Goal: Book appointment/travel/reservation

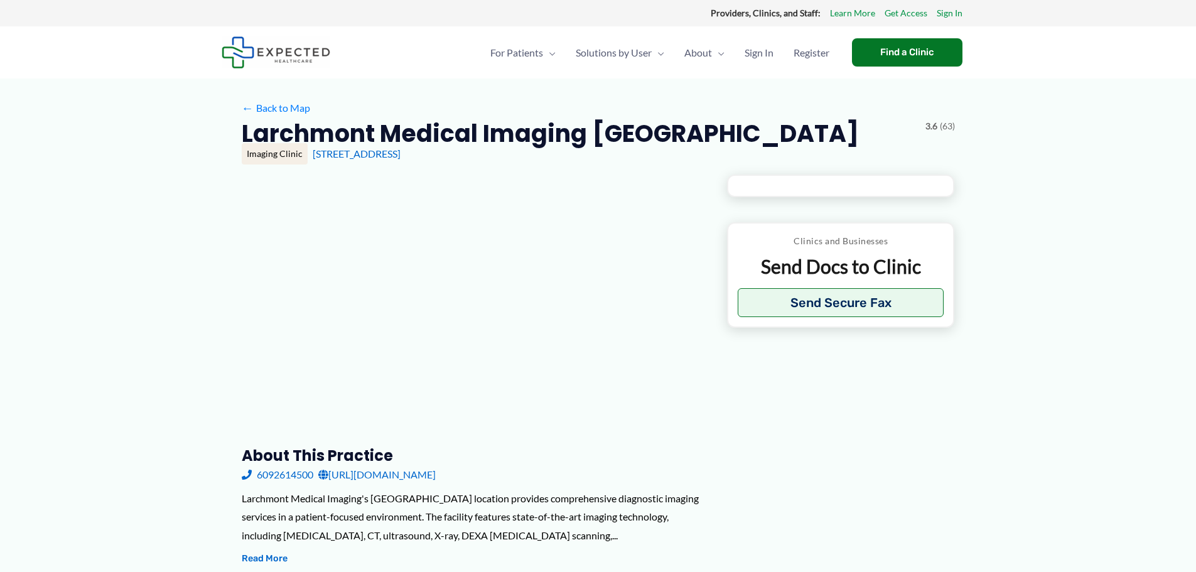
type input "**********"
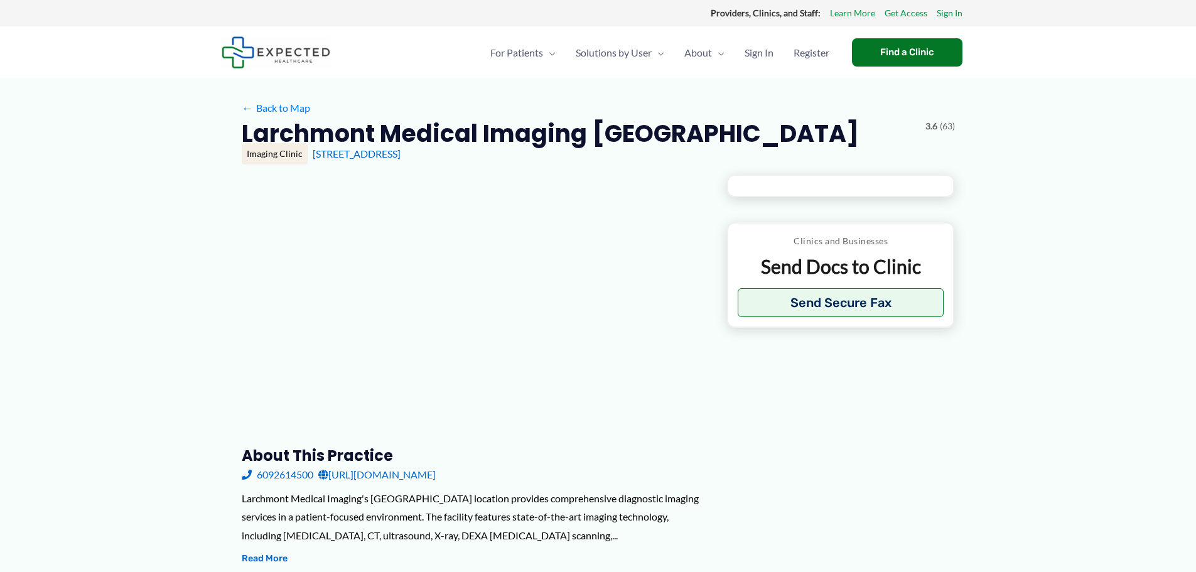
type input "**********"
type input "*"
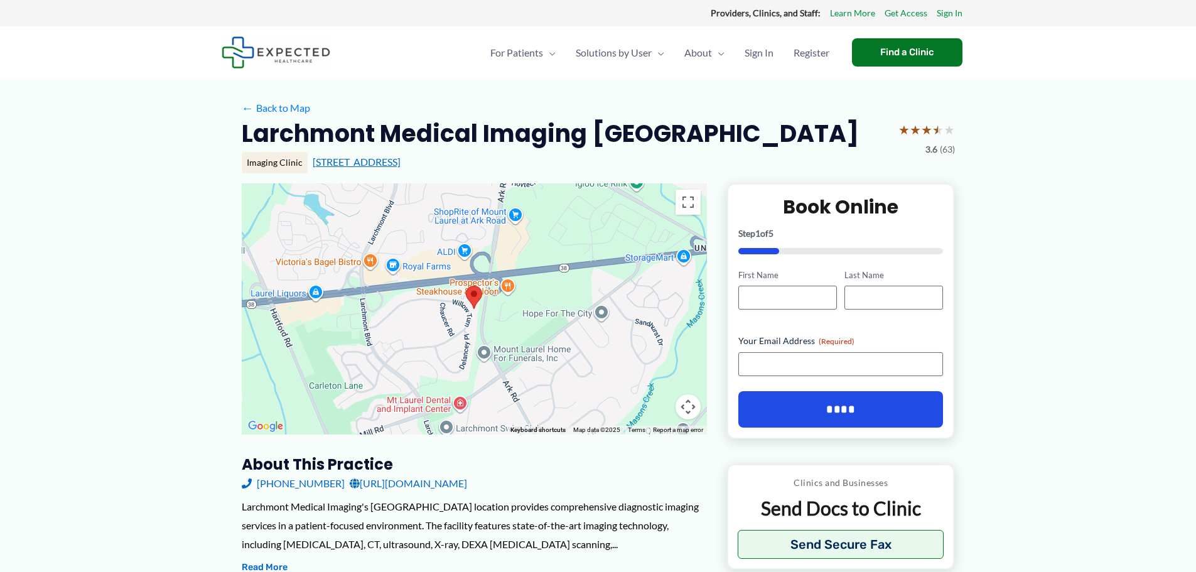
click at [352, 161] on link "[STREET_ADDRESS]" at bounding box center [357, 162] width 88 height 12
